Goal: Information Seeking & Learning: Find specific fact

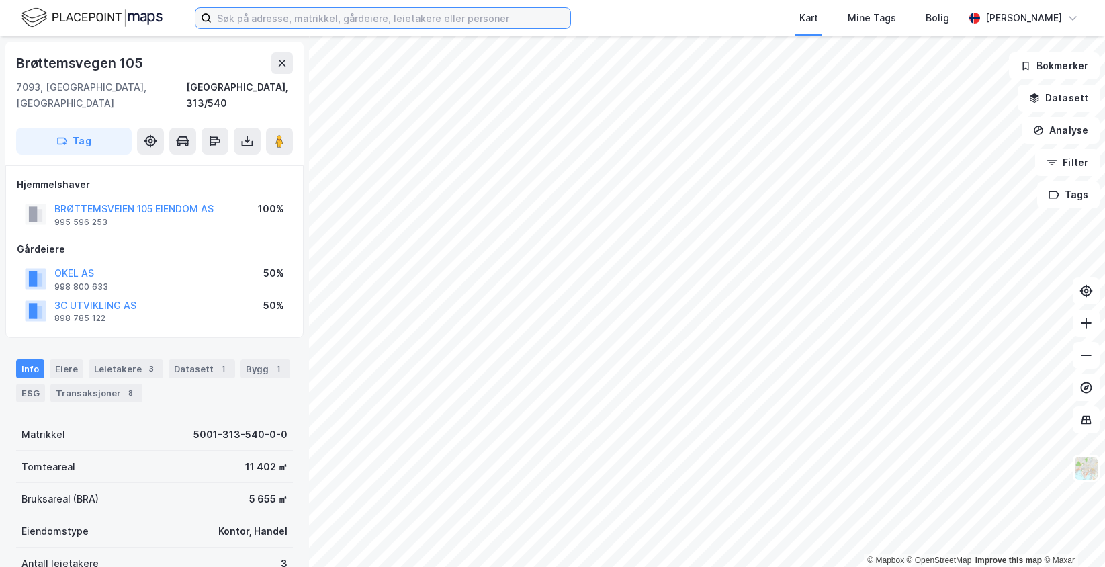
click at [281, 18] on input at bounding box center [391, 18] width 359 height 20
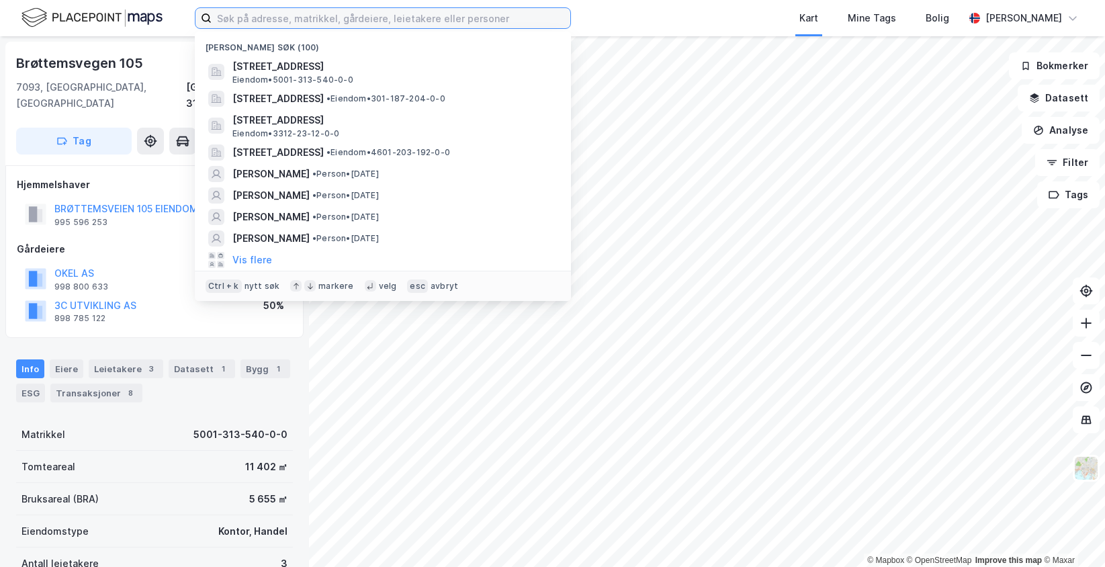
paste input "Hagaløkkbrirn 13"
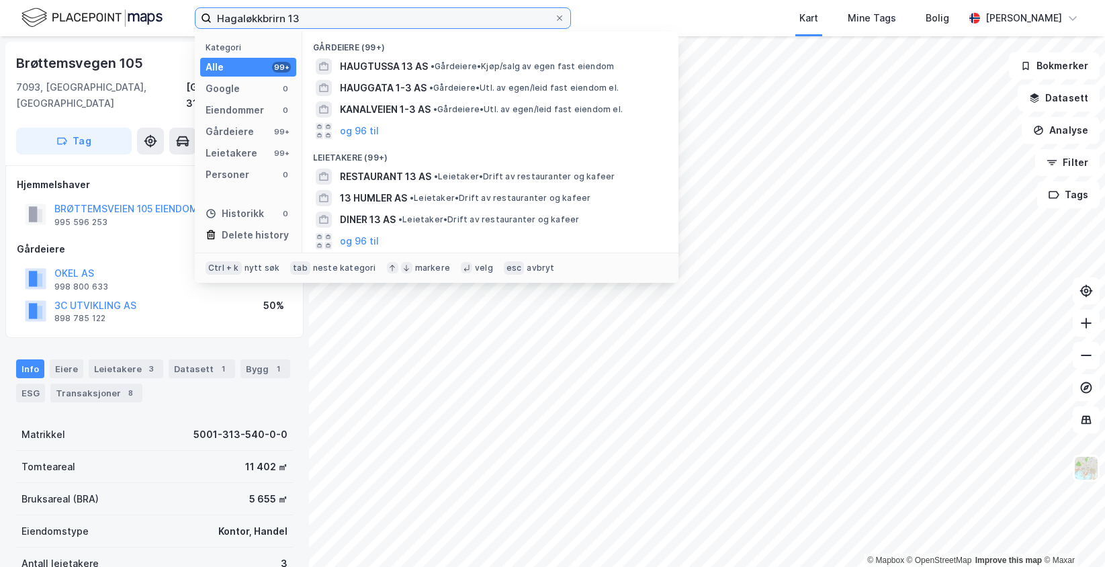
click at [279, 23] on input "Hagaløkkbrirn 13" at bounding box center [383, 18] width 342 height 20
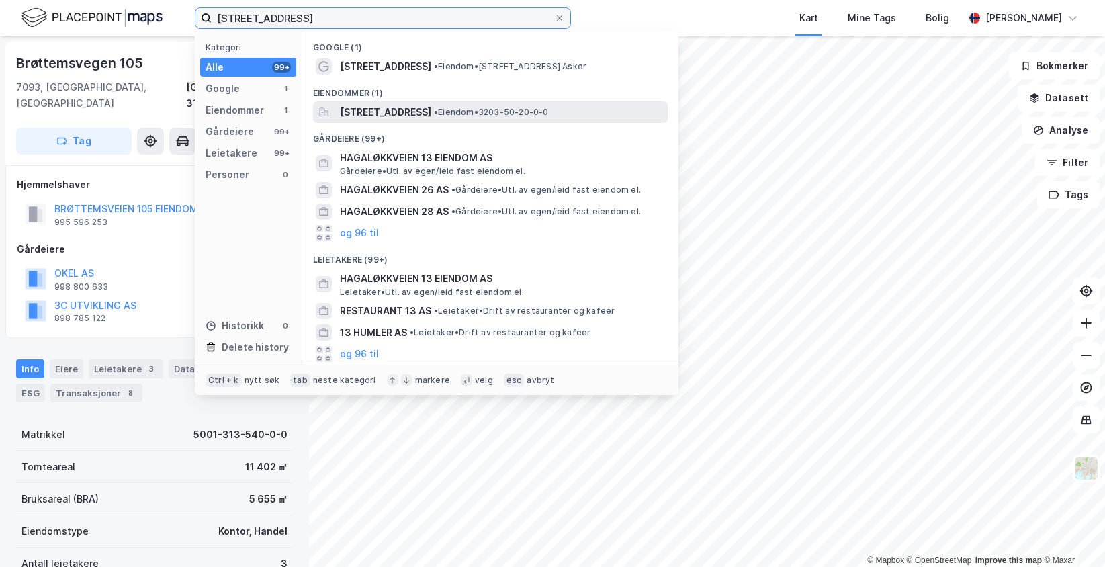
type input "[STREET_ADDRESS]"
click at [464, 101] on div "[STREET_ADDRESS] • Eiendom • 3203-50-20-0-0" at bounding box center [490, 111] width 355 height 21
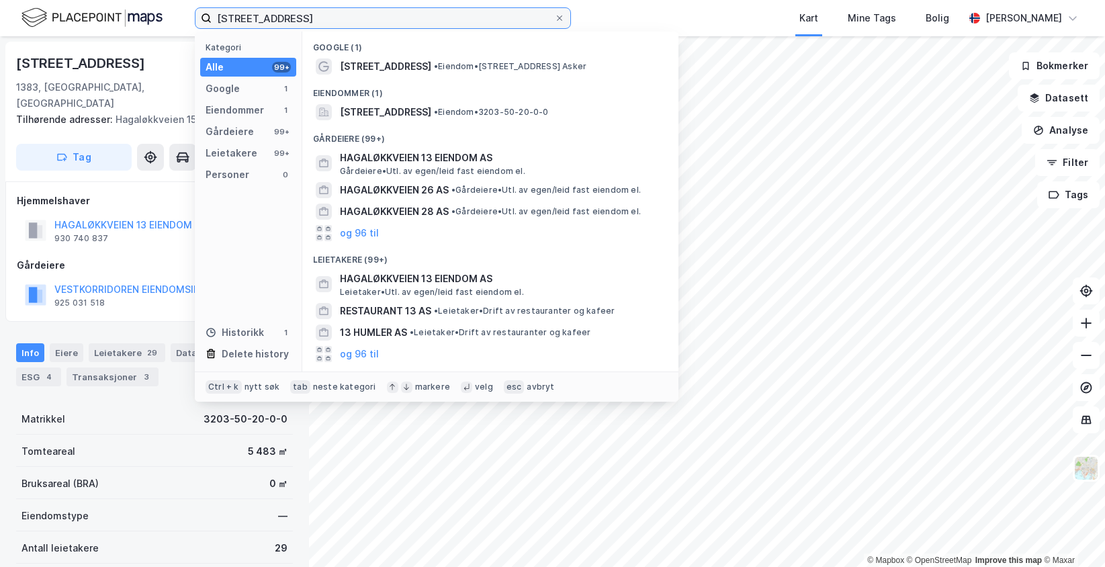
click at [470, 21] on input "[STREET_ADDRESS]" at bounding box center [383, 18] width 342 height 20
click at [561, 15] on icon at bounding box center [559, 18] width 8 height 8
click at [554, 15] on input "[STREET_ADDRESS]" at bounding box center [383, 18] width 342 height 20
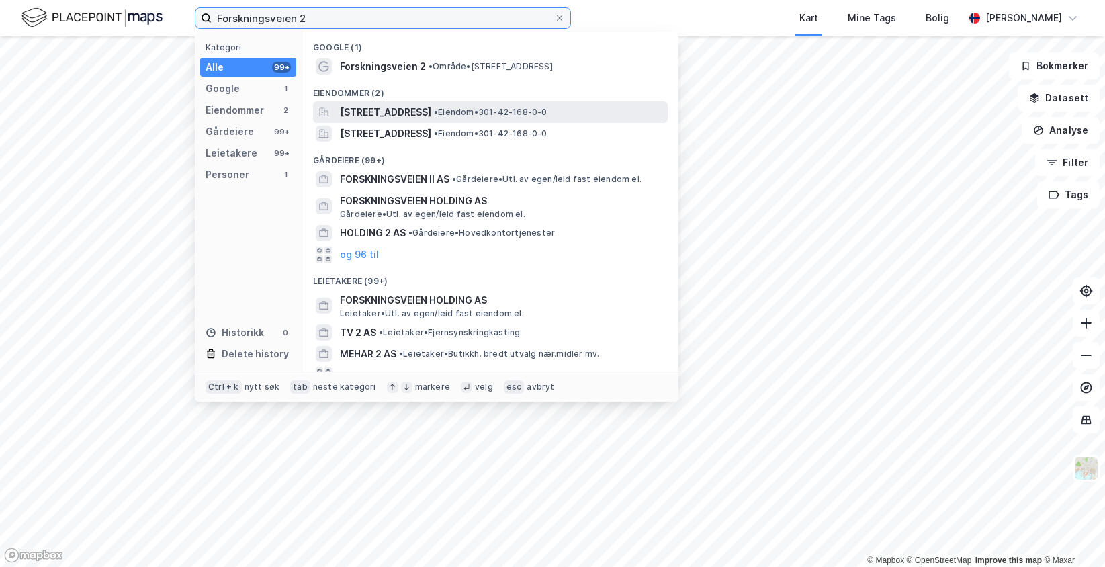
type input "Forskningsveien 2"
click at [438, 120] on div "[STREET_ADDRESS] • Eiendom • 301-42-168-0-0" at bounding box center [490, 111] width 355 height 21
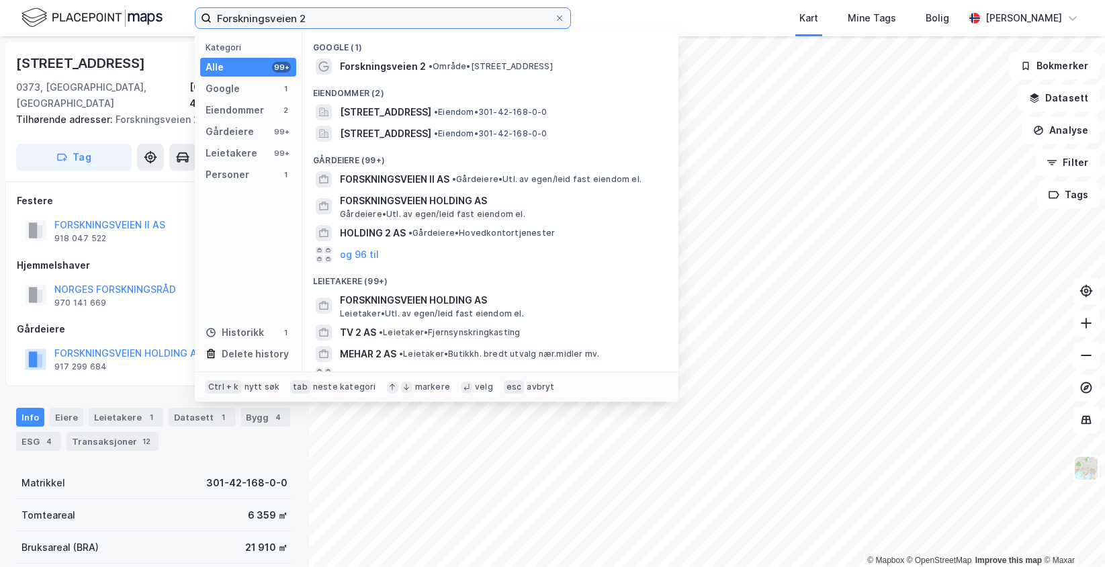
click at [314, 10] on input "Forskningsveien 2" at bounding box center [383, 18] width 342 height 20
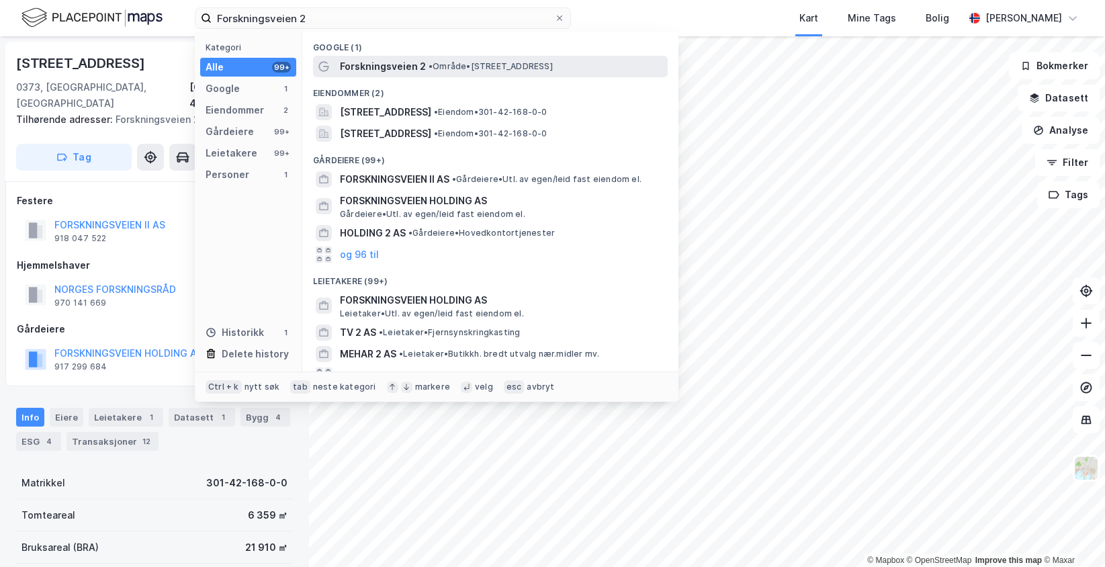
click at [357, 62] on span "Forskningsveien 2" at bounding box center [383, 66] width 86 height 16
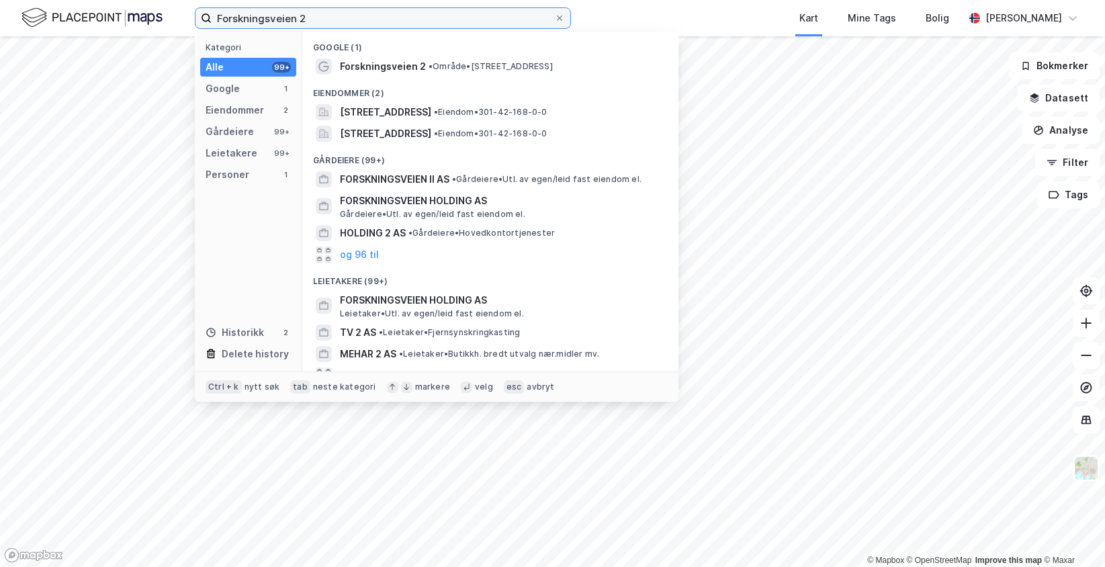
click at [347, 21] on input "Forskningsveien 2" at bounding box center [383, 18] width 342 height 20
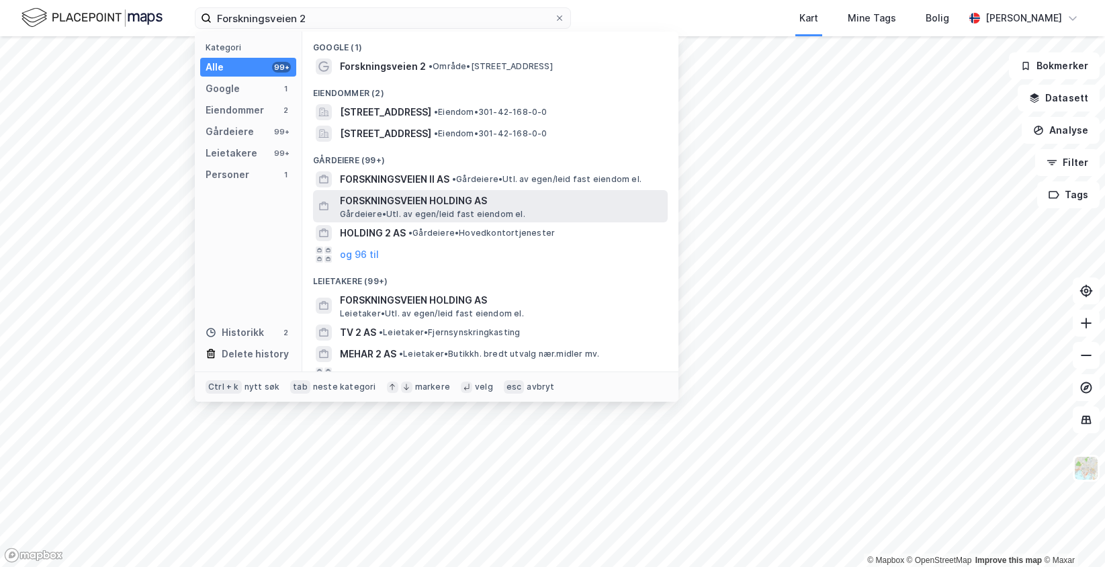
click at [373, 190] on div "FORSKNINGSVEIEN HOLDING AS [PERSON_NAME]. av egen/leid fast eiendom el." at bounding box center [490, 206] width 355 height 32
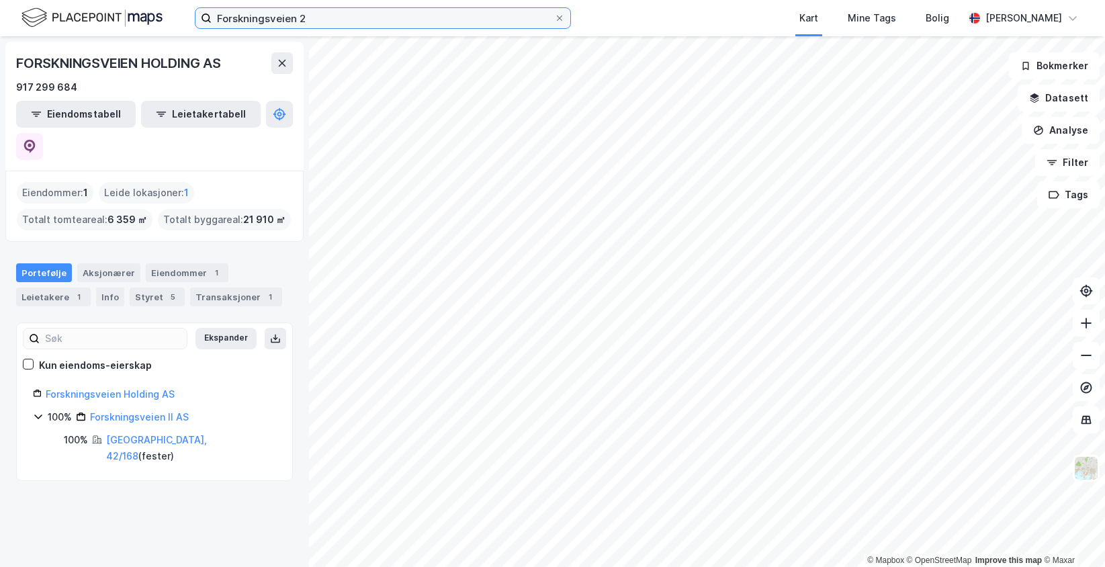
click at [340, 16] on input "Forskningsveien 2" at bounding box center [383, 18] width 342 height 20
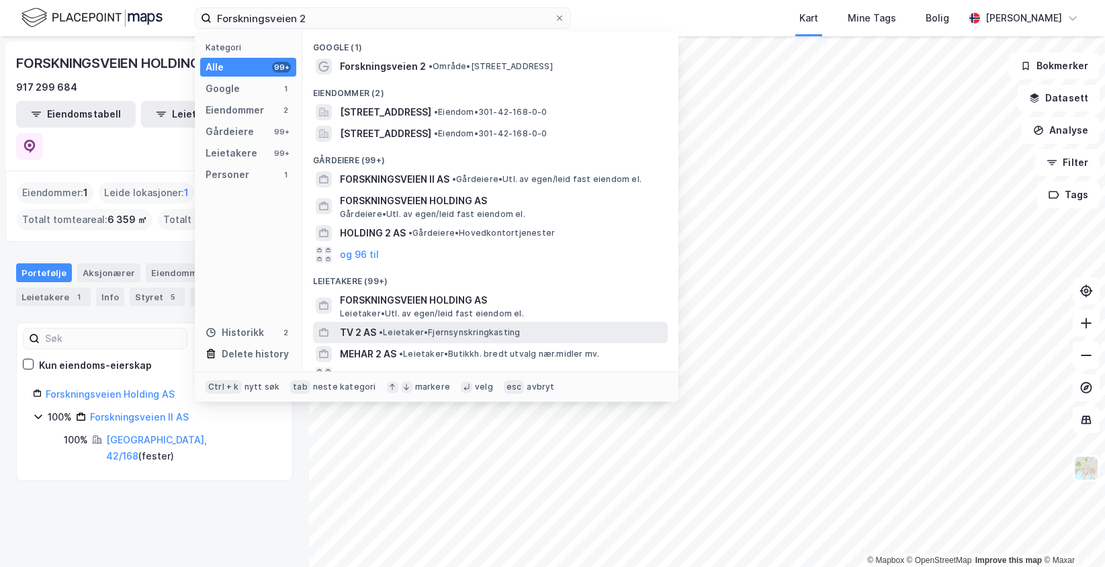
click at [461, 328] on span "• Leietaker • Fjernsynskringkasting" at bounding box center [449, 332] width 141 height 11
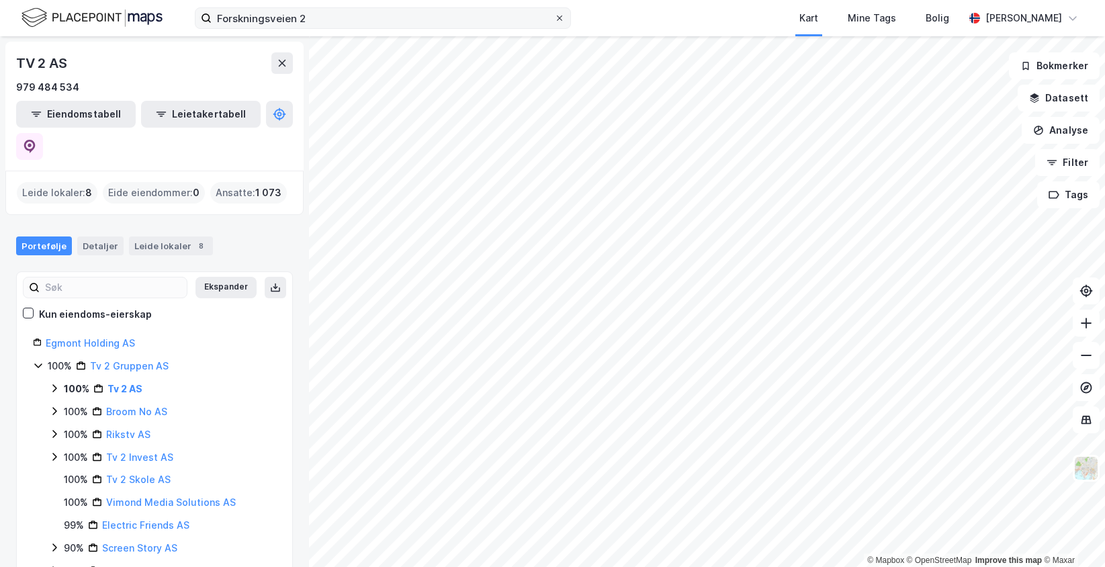
click at [559, 20] on icon at bounding box center [559, 18] width 8 height 8
click at [554, 20] on input "Forskningsveien 2" at bounding box center [383, 18] width 342 height 20
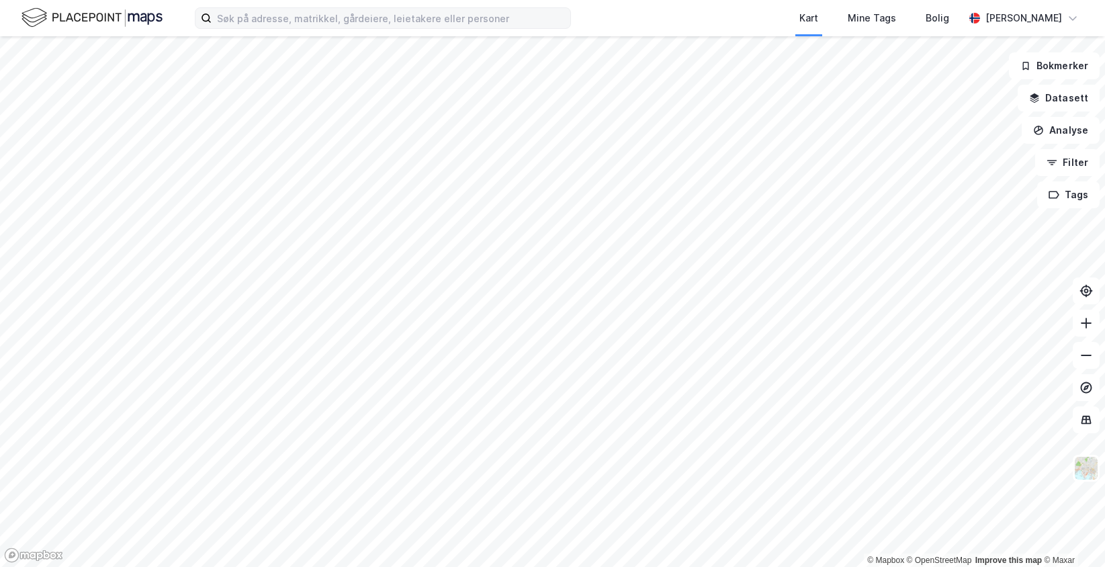
click at [590, 5] on div "Kart Mine Tags [PERSON_NAME]" at bounding box center [552, 18] width 1105 height 36
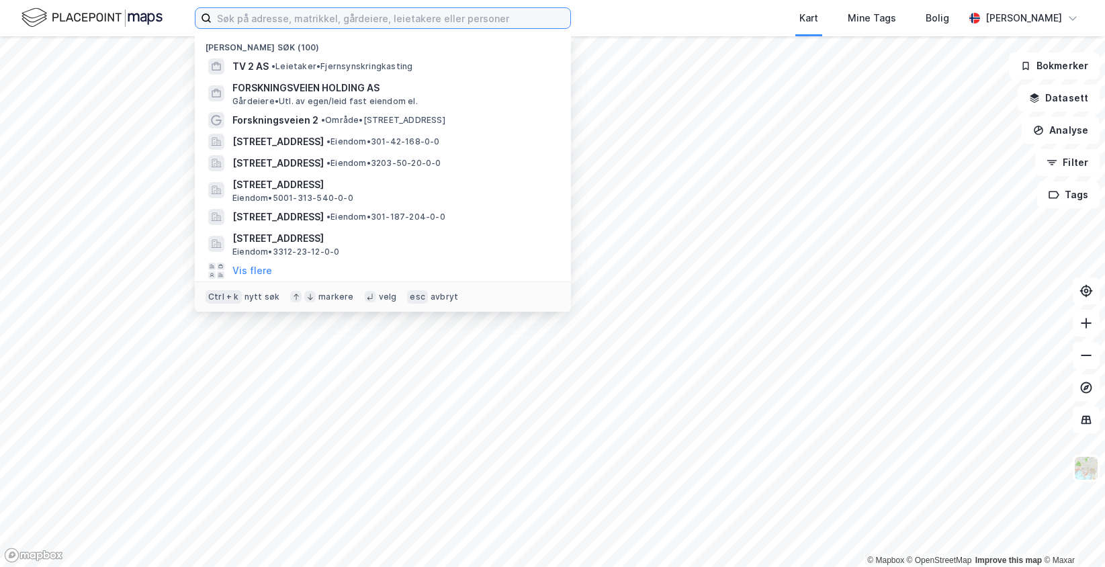
click at [459, 8] on input at bounding box center [391, 18] width 359 height 20
click at [543, 11] on input at bounding box center [391, 18] width 359 height 20
paste input "[STREET_ADDRESS]"
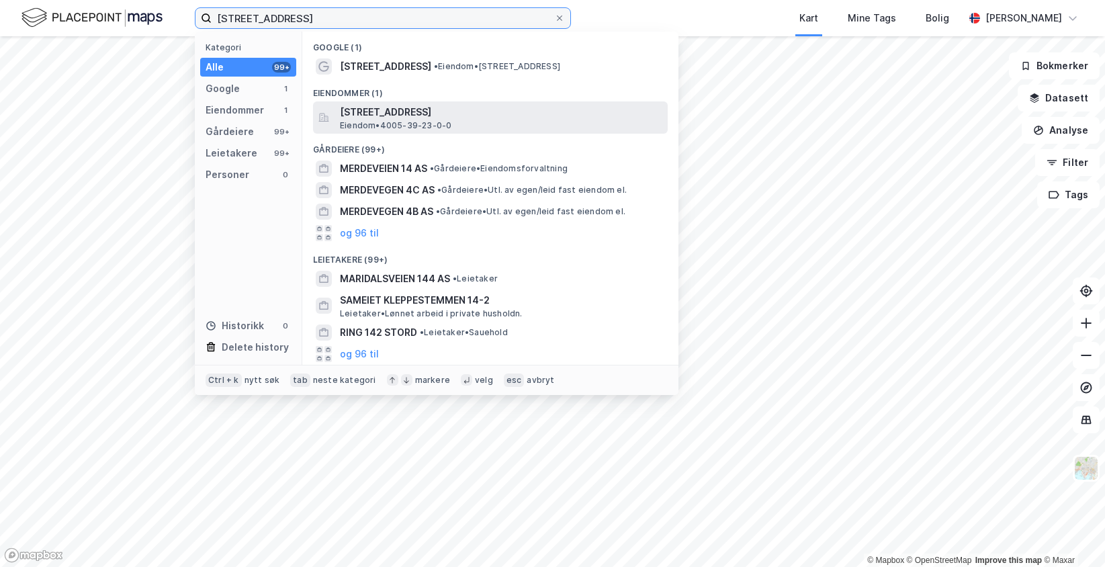
type input "[STREET_ADDRESS]"
click at [467, 125] on div "[STREET_ADDRESS] Eiendom • 4005-39-23-0-0" at bounding box center [502, 117] width 325 height 27
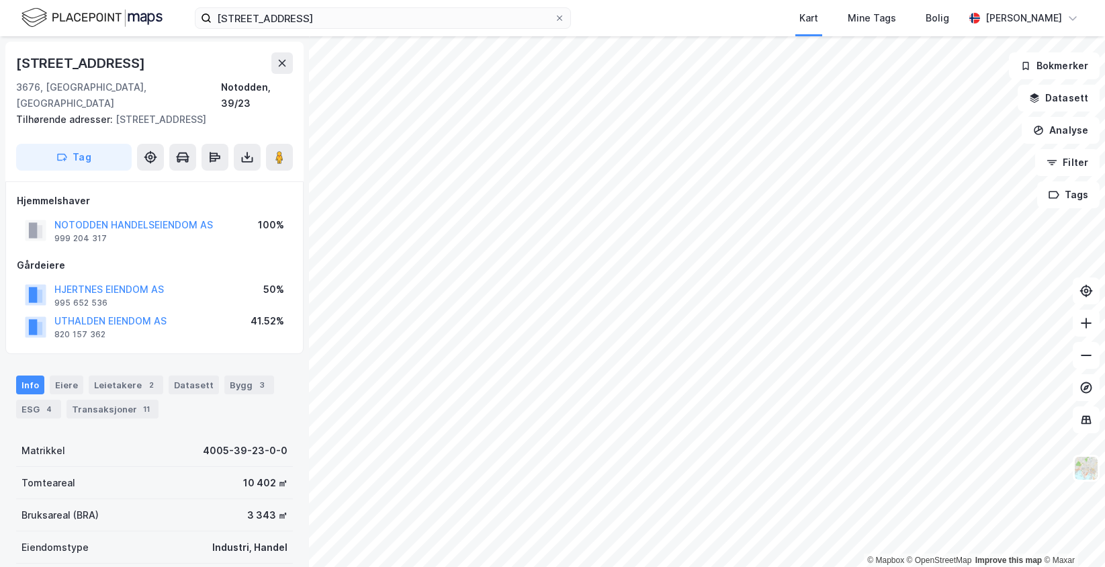
drag, startPoint x: 106, startPoint y: 207, endPoint x: 109, endPoint y: 231, distance: 23.7
click at [109, 231] on div "Hjemmelshaver NOTODDEN HANDELSEIENDOM AS 999 204 317 100% Gårdeiere HJERTNES EI…" at bounding box center [154, 268] width 275 height 150
click at [0, 0] on button "HJERTNES EIENDOM AS" at bounding box center [0, 0] width 0 height 0
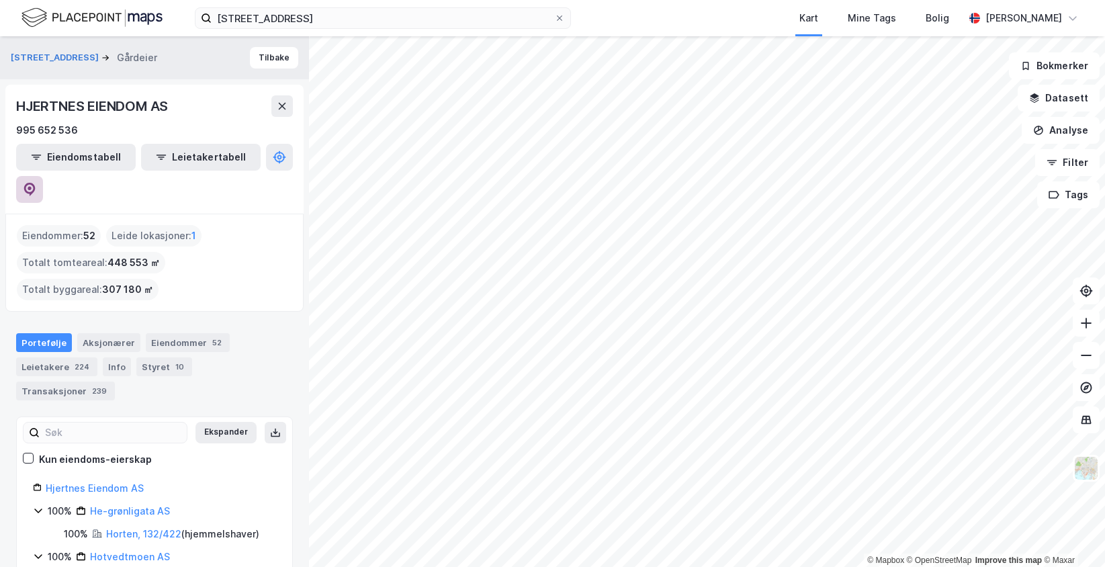
click at [36, 183] on icon at bounding box center [29, 189] width 13 height 13
click at [263, 52] on button "Tilbake" at bounding box center [274, 57] width 48 height 21
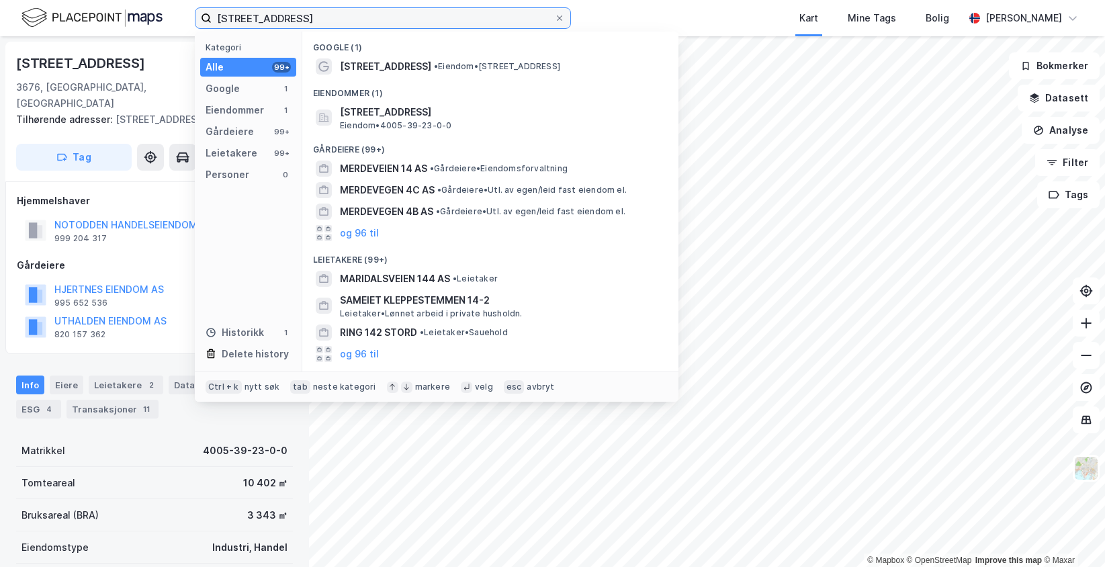
drag, startPoint x: 361, startPoint y: 24, endPoint x: 198, endPoint y: -4, distance: 165.6
click at [198, 0] on html "Merdevegen 14A Kategori Alle 99+ Google 1 Eiendommer 1 Gårdeiere 99+ Leietakere…" at bounding box center [552, 283] width 1105 height 567
click at [634, 30] on div "Merdevegen 14A Kategori Alle 99+ Google 1 Eiendommer 1 Gårdeiere 99+ Leietakere…" at bounding box center [552, 18] width 1105 height 36
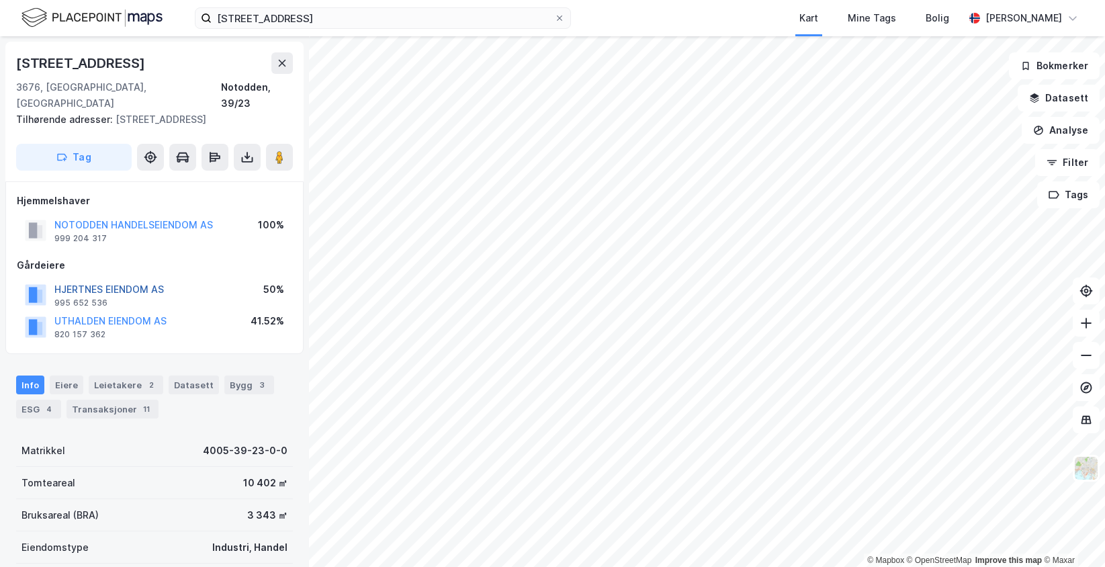
click at [0, 0] on button "HJERTNES EIENDOM AS" at bounding box center [0, 0] width 0 height 0
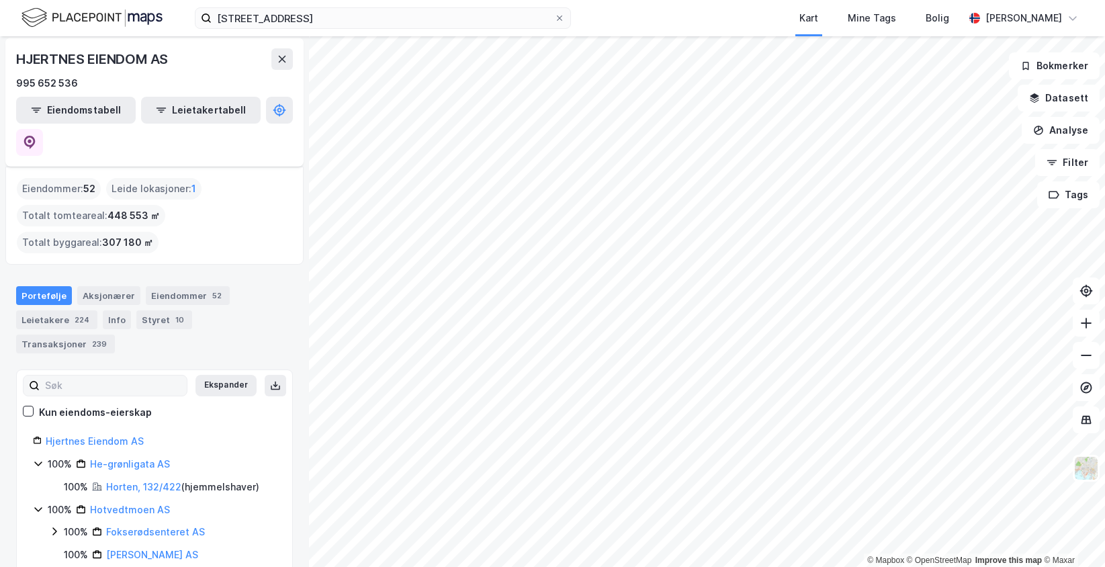
scroll to position [67, 0]
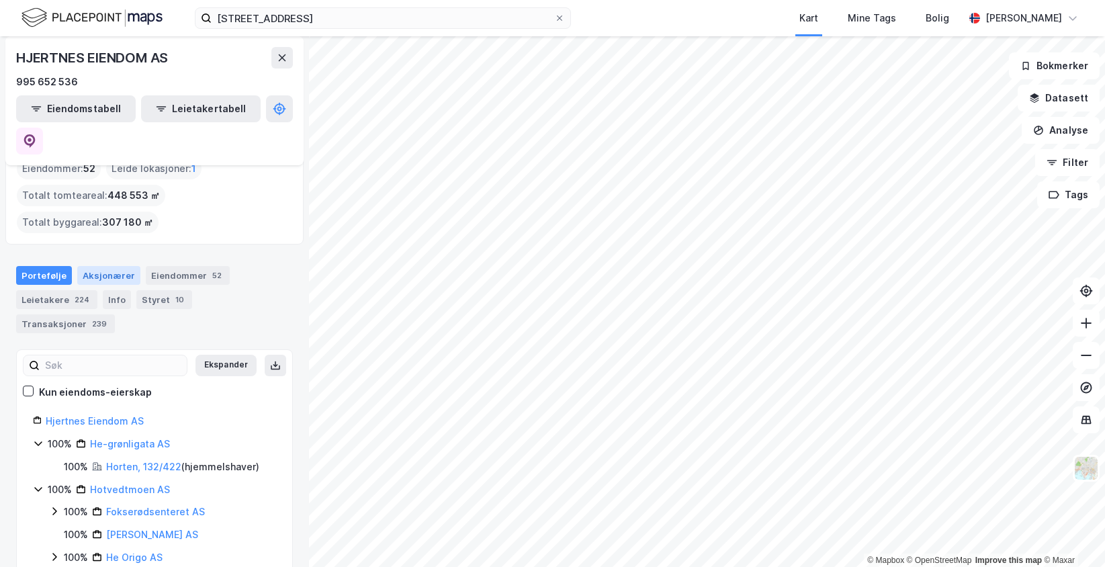
click at [126, 266] on div "Aksjonærer" at bounding box center [108, 275] width 63 height 19
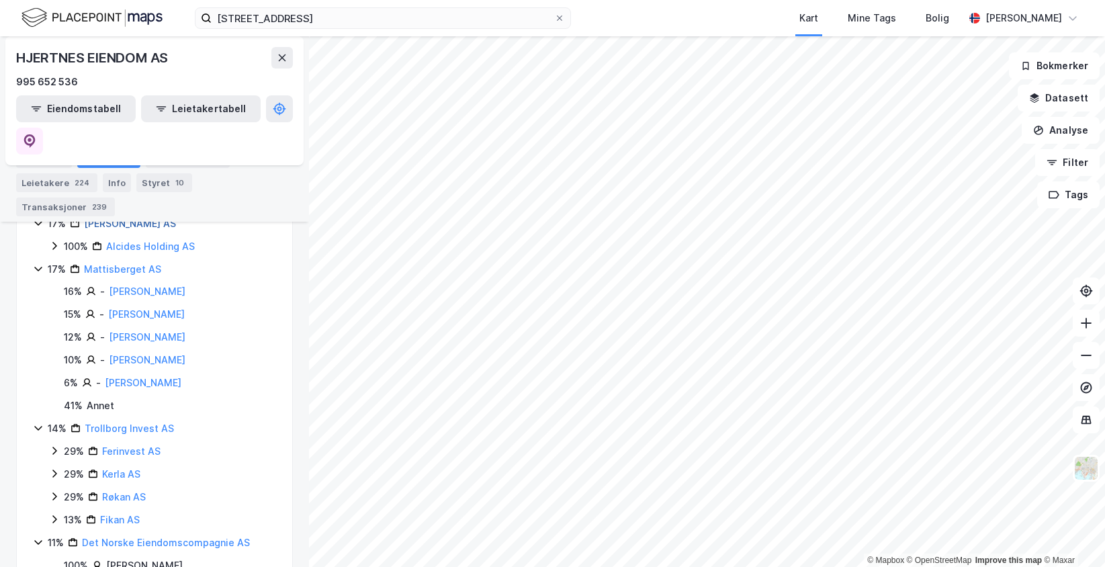
scroll to position [336, 0]
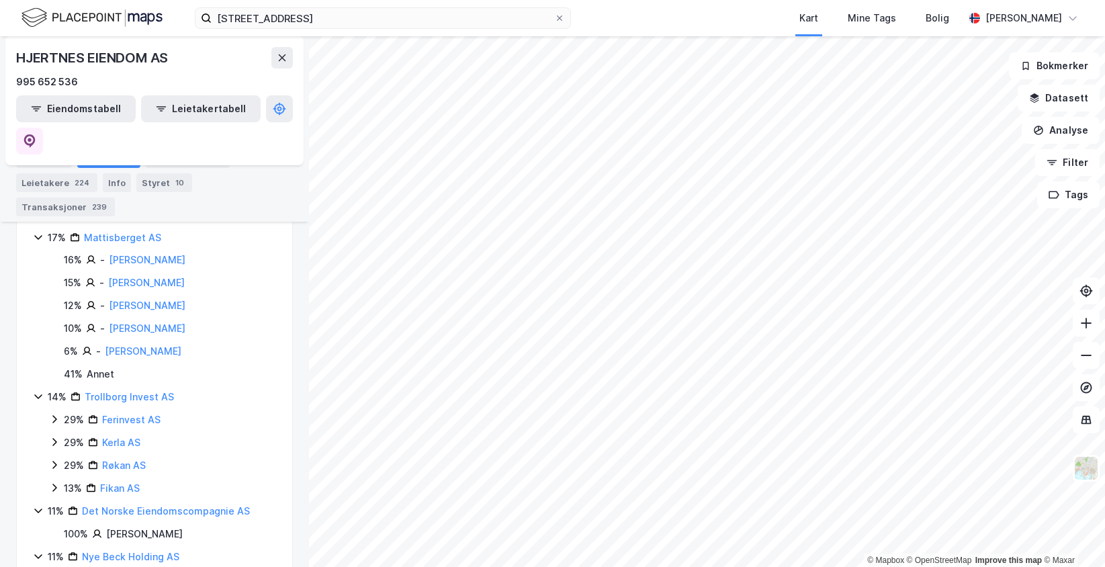
click at [56, 414] on icon at bounding box center [54, 419] width 11 height 11
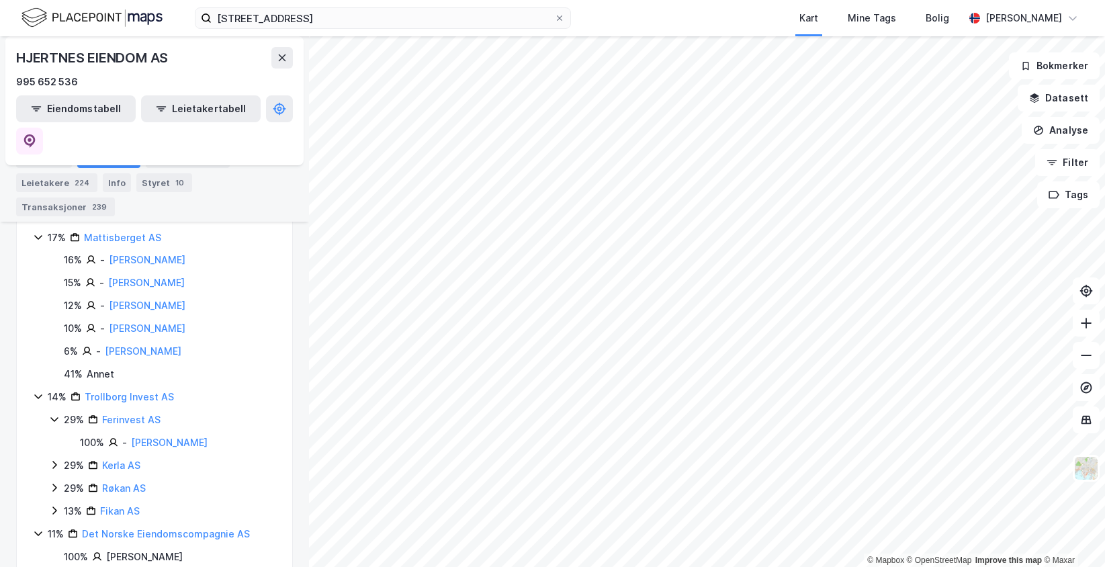
click at [56, 414] on icon at bounding box center [54, 419] width 11 height 11
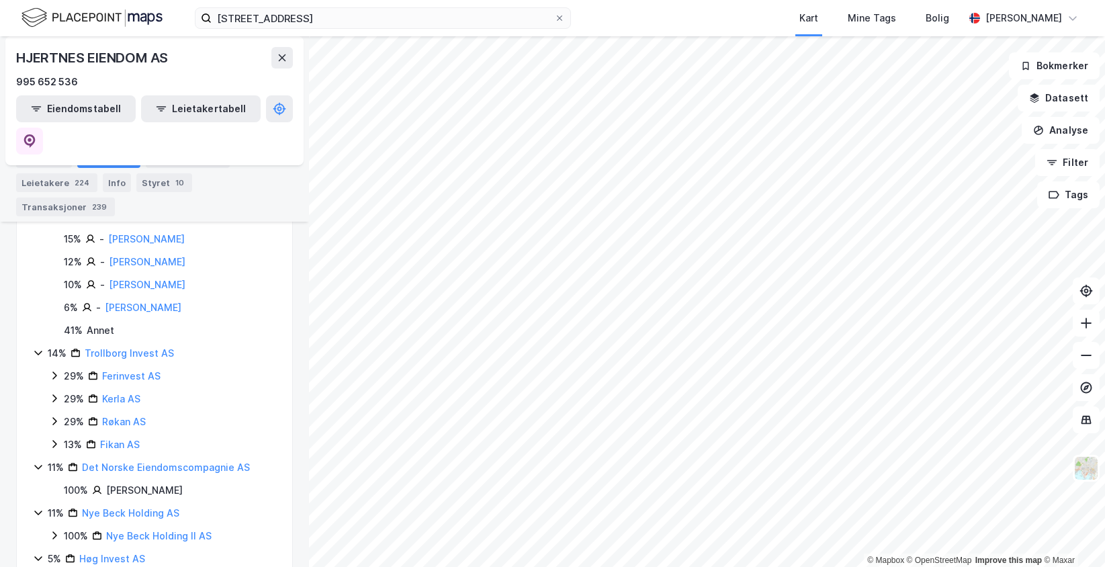
scroll to position [403, 0]
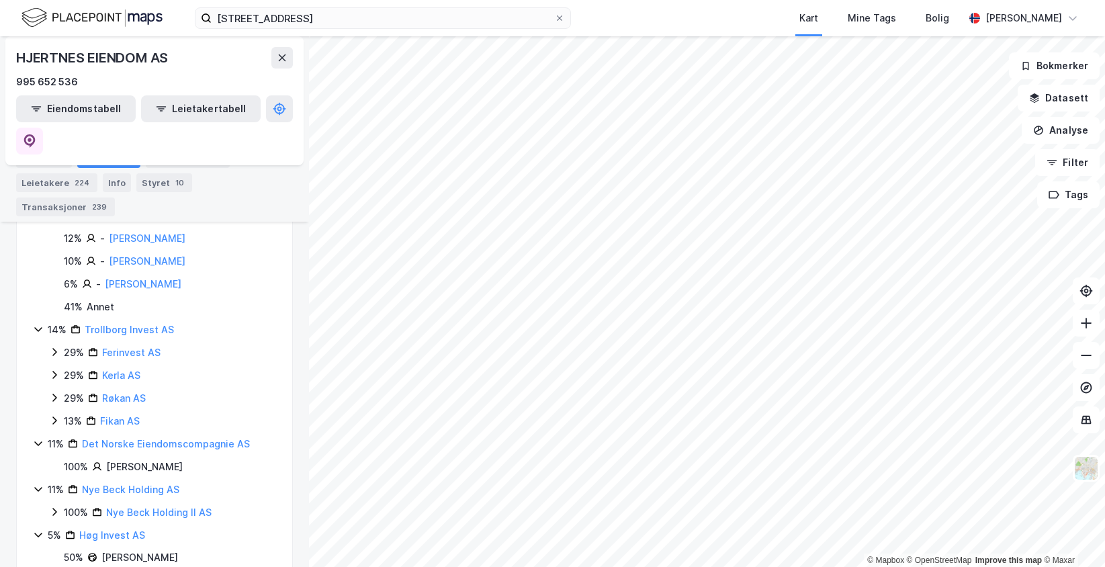
click at [51, 506] on icon at bounding box center [54, 511] width 11 height 11
click at [67, 529] on icon at bounding box center [70, 534] width 11 height 11
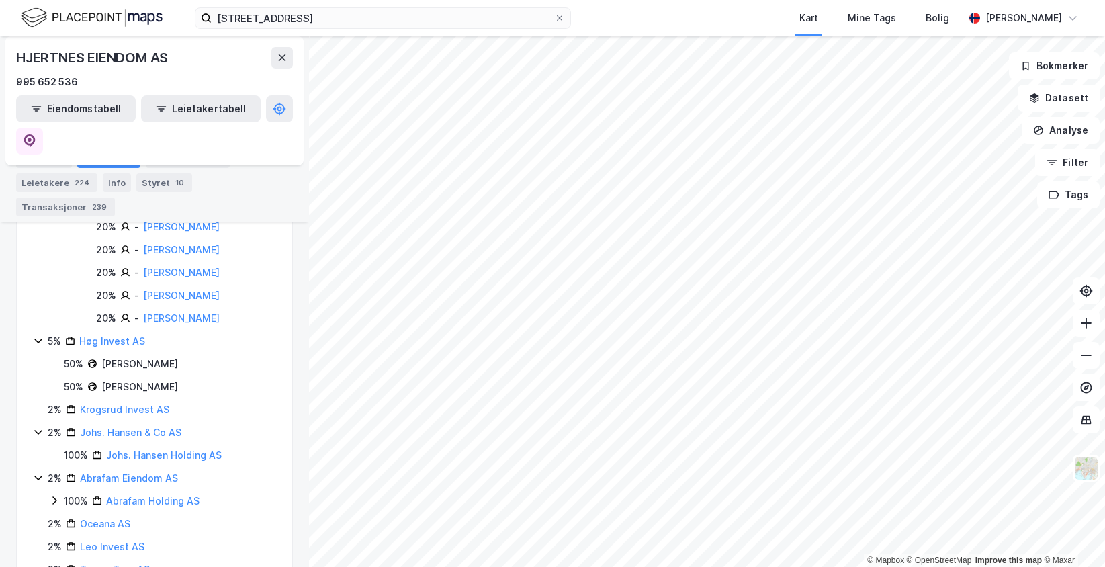
scroll to position [739, 0]
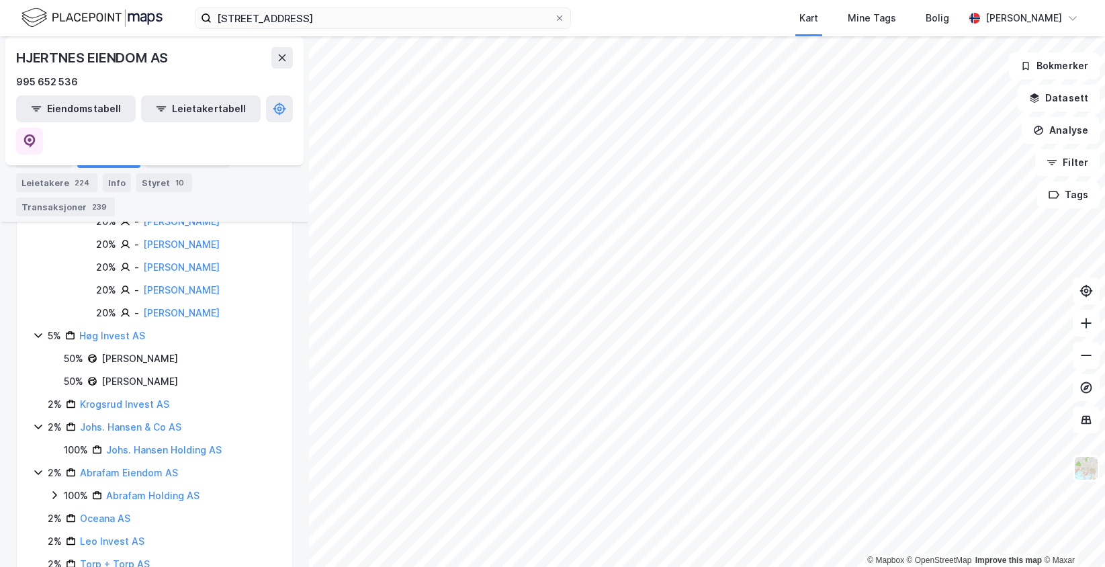
click at [52, 490] on icon at bounding box center [54, 495] width 11 height 11
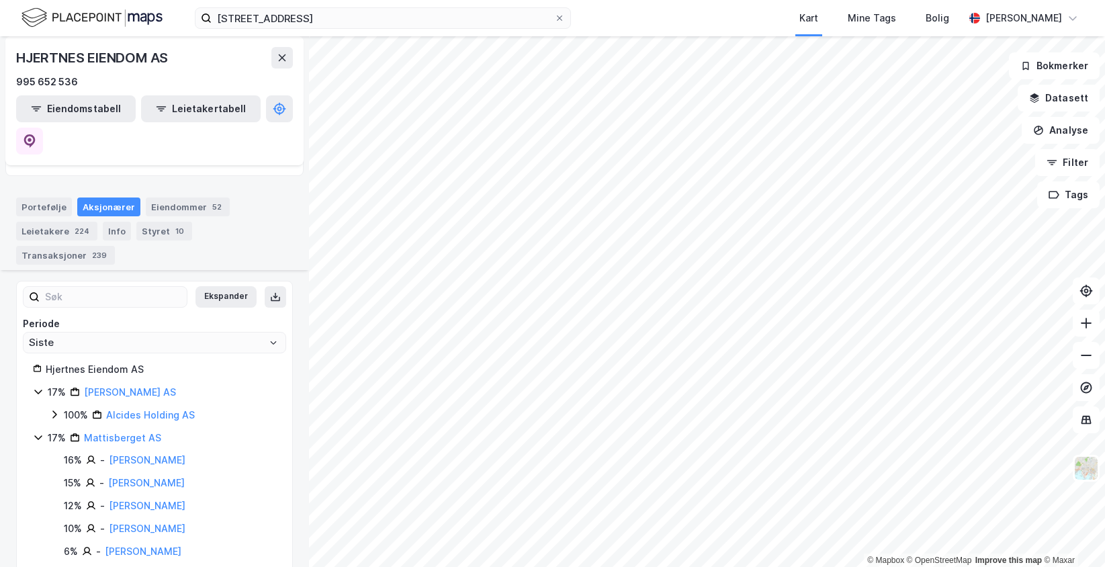
scroll to position [134, 0]
click at [59, 410] on icon at bounding box center [54, 415] width 11 height 11
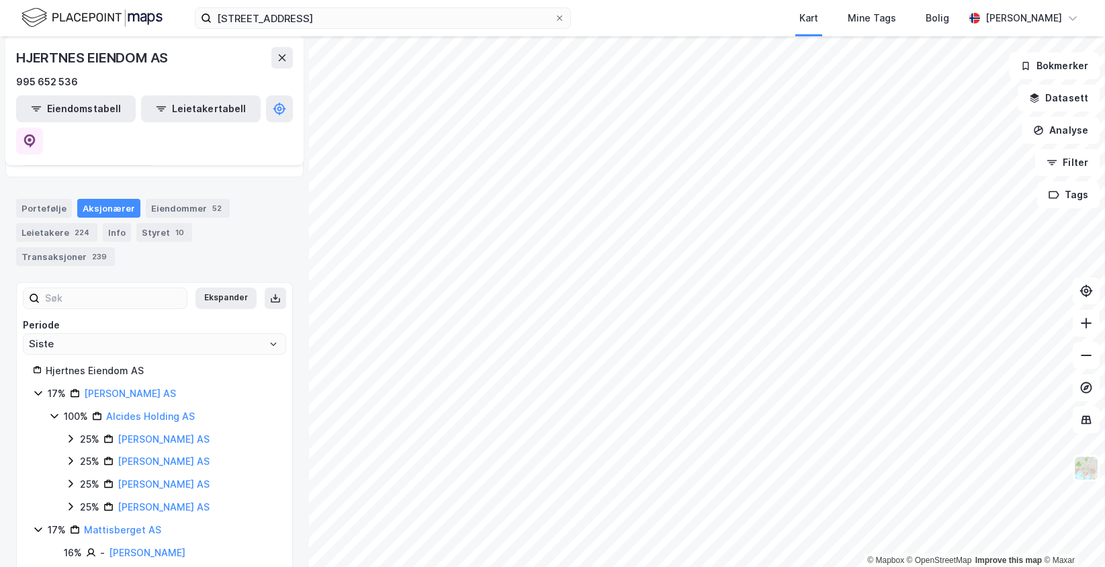
click at [67, 455] on icon at bounding box center [70, 460] width 11 height 11
click at [193, 478] on link "[PERSON_NAME]" at bounding box center [185, 483] width 77 height 11
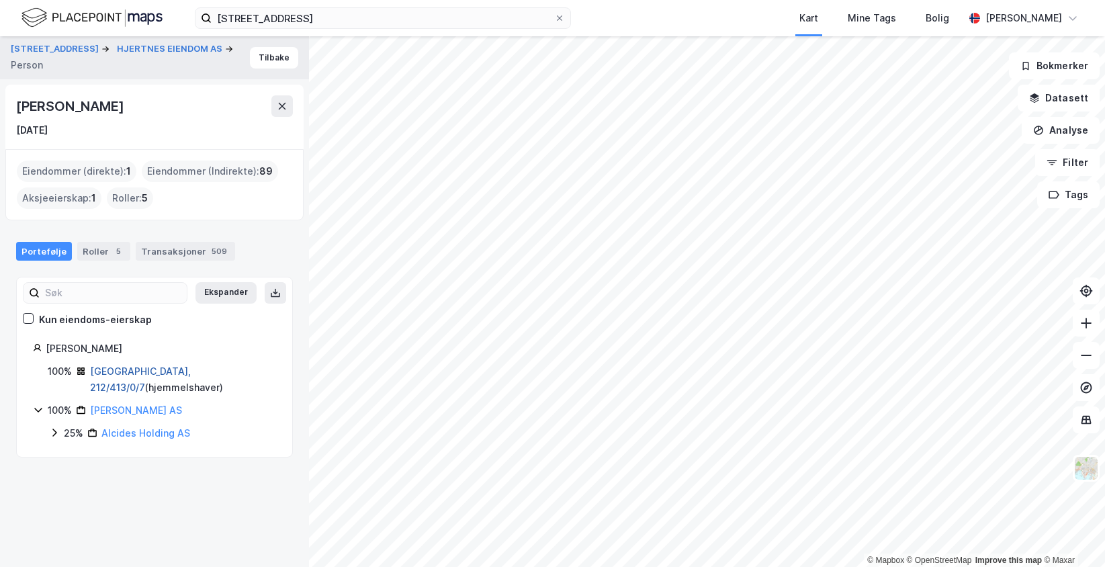
click at [163, 365] on link "[GEOGRAPHIC_DATA], 212/413/0/7" at bounding box center [140, 379] width 101 height 28
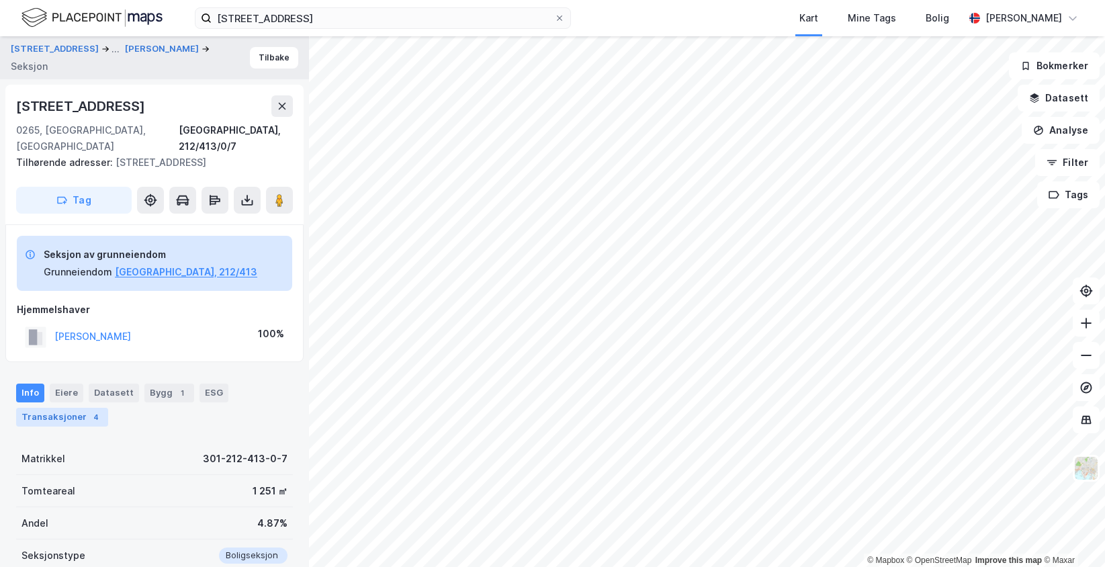
click at [81, 408] on div "Transaksjoner 4" at bounding box center [62, 417] width 92 height 19
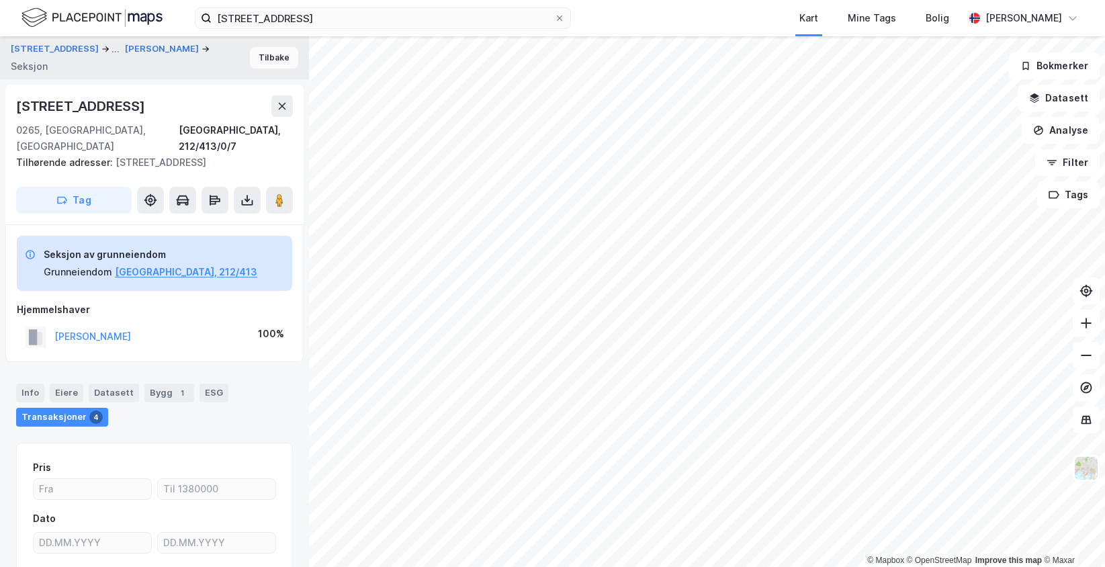
click at [265, 51] on button "Tilbake" at bounding box center [274, 57] width 48 height 21
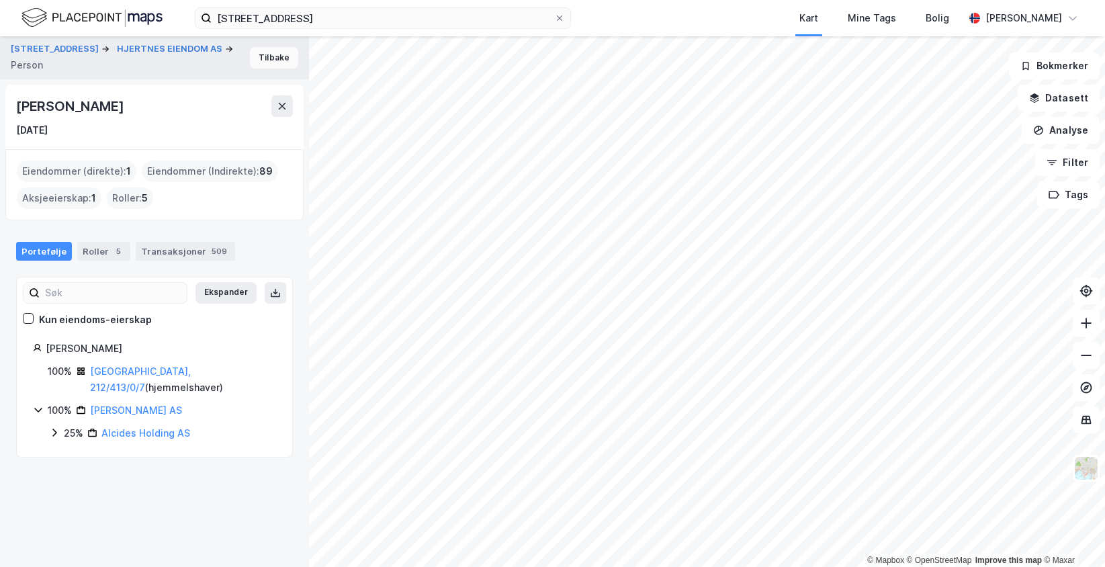
click at [255, 53] on button "Tilbake" at bounding box center [274, 57] width 48 height 21
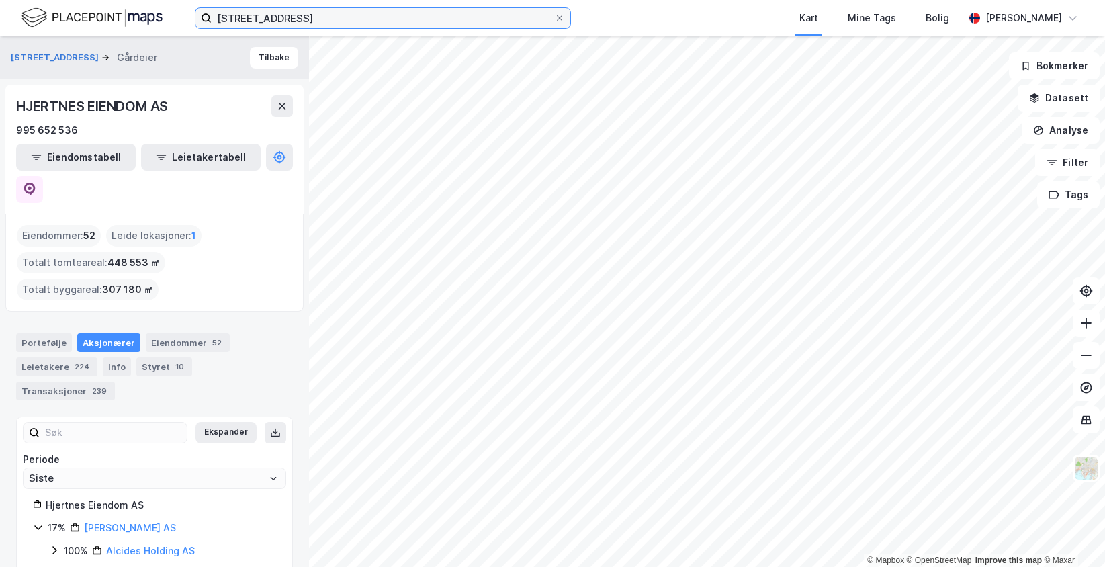
click at [445, 21] on input "[STREET_ADDRESS]" at bounding box center [383, 18] width 342 height 20
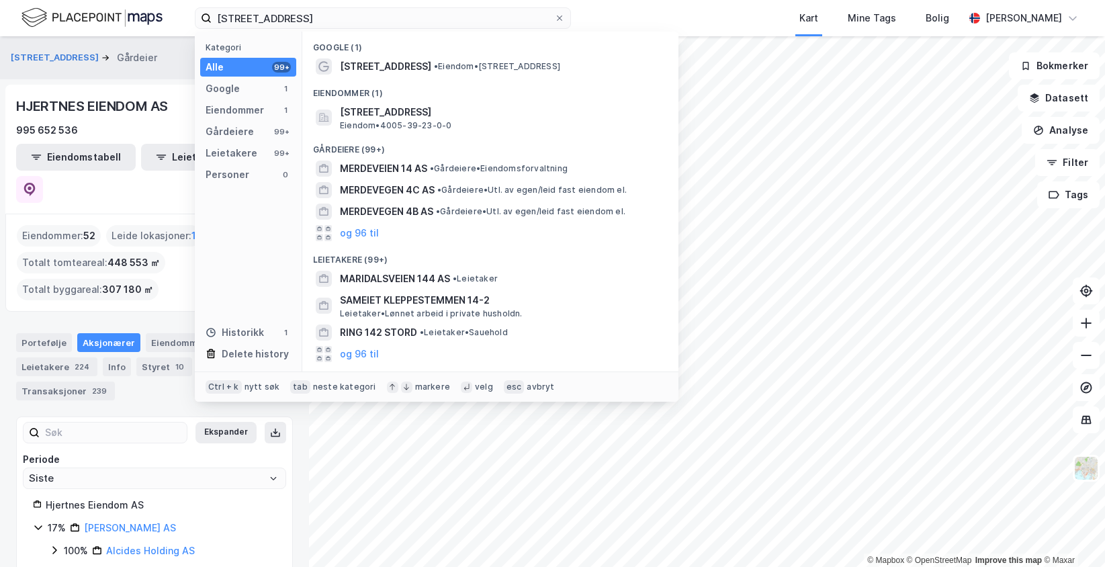
click at [610, 3] on div "Merdevegen 14A Kategori Alle 99+ Google 1 Eiendommer 1 Gårdeiere 99+ Leietakere…" at bounding box center [552, 18] width 1105 height 36
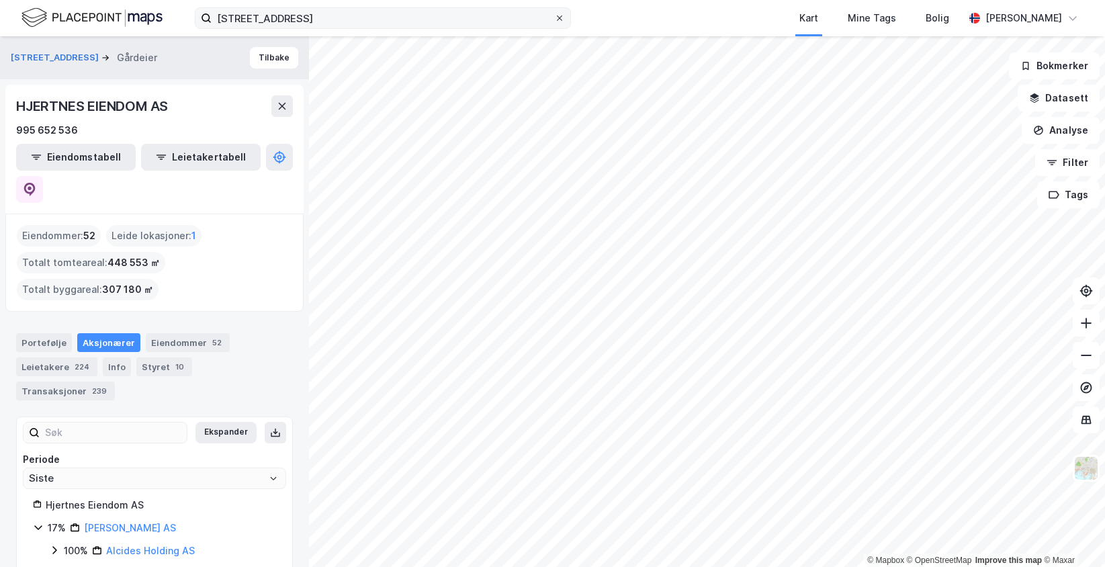
click at [559, 15] on icon at bounding box center [559, 18] width 8 height 8
click at [554, 15] on input "[STREET_ADDRESS]" at bounding box center [383, 18] width 342 height 20
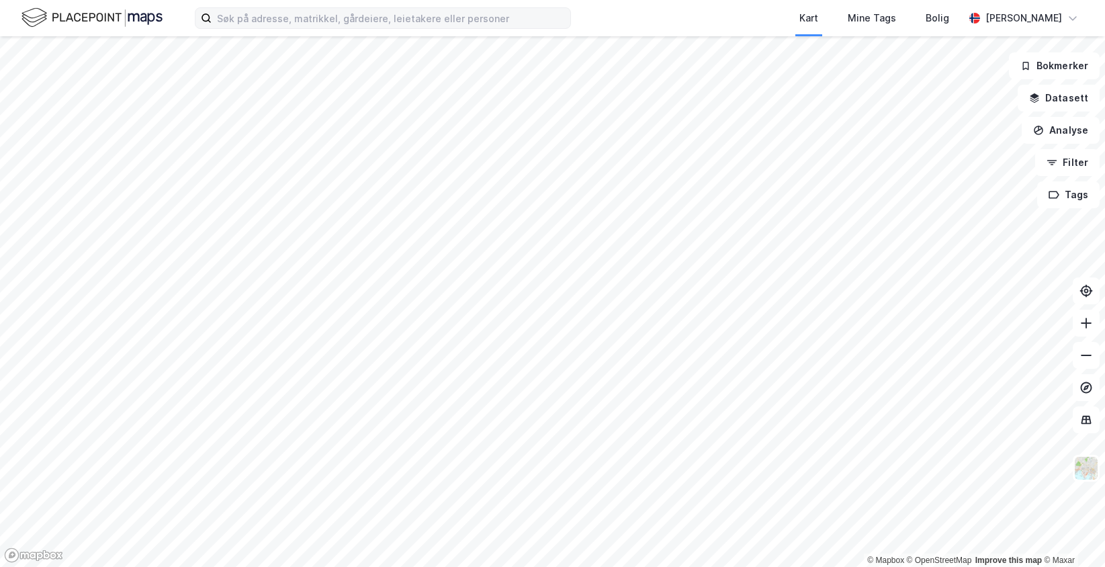
click at [588, 13] on div "Kart Mine Tags [PERSON_NAME]" at bounding box center [552, 18] width 1105 height 36
